Goal: Information Seeking & Learning: Learn about a topic

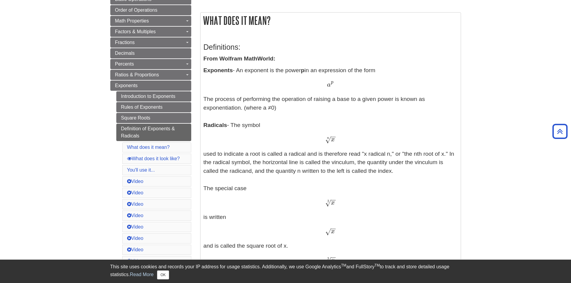
scroll to position [90, 0]
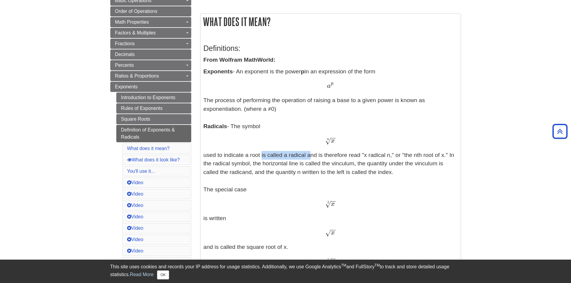
drag, startPoint x: 260, startPoint y: 154, endPoint x: 307, endPoint y: 152, distance: 47.1
click at [307, 152] on p "Exponents - An exponent is the power p in an expression of the form a p a p The…" at bounding box center [330, 233] width 254 height 333
drag, startPoint x: 325, startPoint y: 143, endPoint x: 329, endPoint y: 143, distance: 4.5
click at [329, 143] on span "√" at bounding box center [328, 141] width 6 height 8
click at [337, 141] on div "x − − √ n x n" at bounding box center [330, 141] width 254 height 9
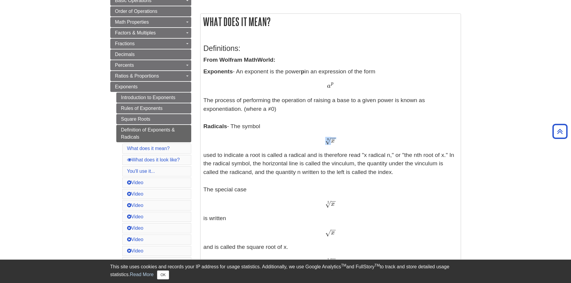
drag, startPoint x: 331, startPoint y: 138, endPoint x: 338, endPoint y: 139, distance: 6.9
click at [338, 139] on div "x − − √ n x n" at bounding box center [330, 141] width 254 height 9
drag, startPoint x: 251, startPoint y: 172, endPoint x: 230, endPoint y: 171, distance: 20.7
click at [230, 171] on p "Exponents - An exponent is the power p in an expression of the form a p a p The…" at bounding box center [330, 233] width 254 height 333
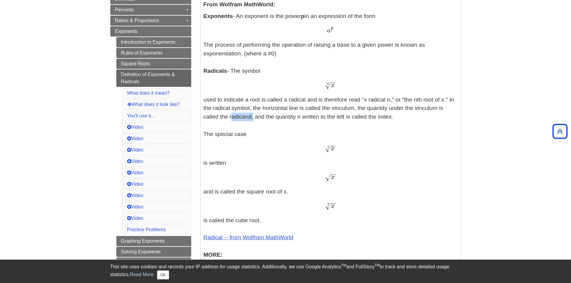
scroll to position [150, 0]
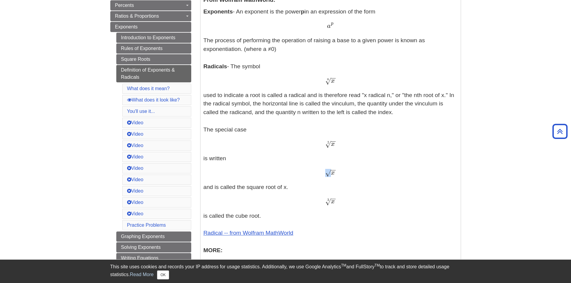
drag, startPoint x: 326, startPoint y: 174, endPoint x: 329, endPoint y: 172, distance: 3.8
click at [329, 172] on span "√" at bounding box center [328, 173] width 6 height 8
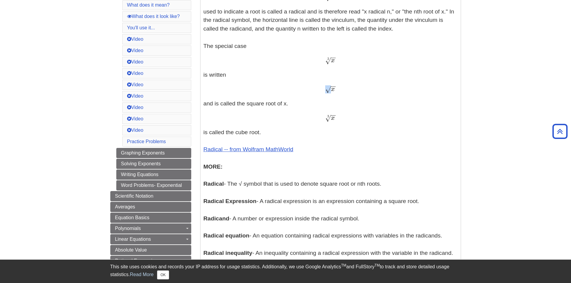
scroll to position [240, 0]
